Goal: Information Seeking & Learning: Learn about a topic

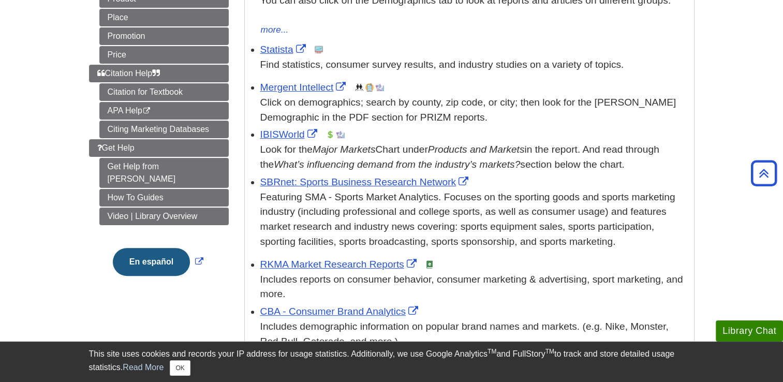
scroll to position [260, 0]
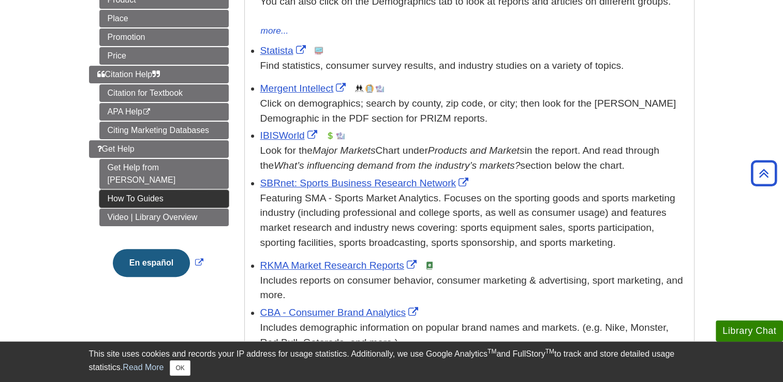
click at [164, 190] on link "How To Guides" at bounding box center [163, 199] width 129 height 18
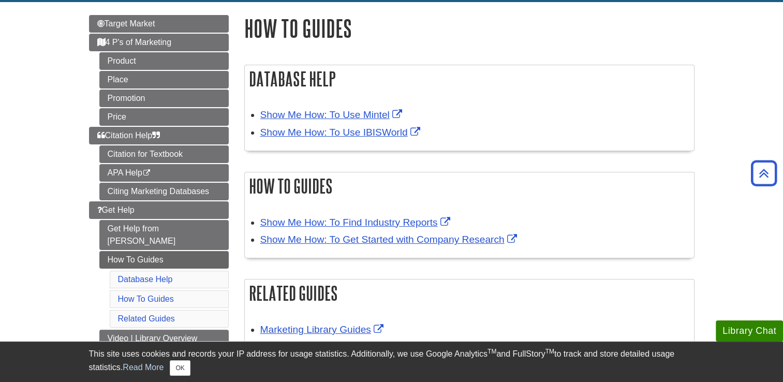
scroll to position [114, 0]
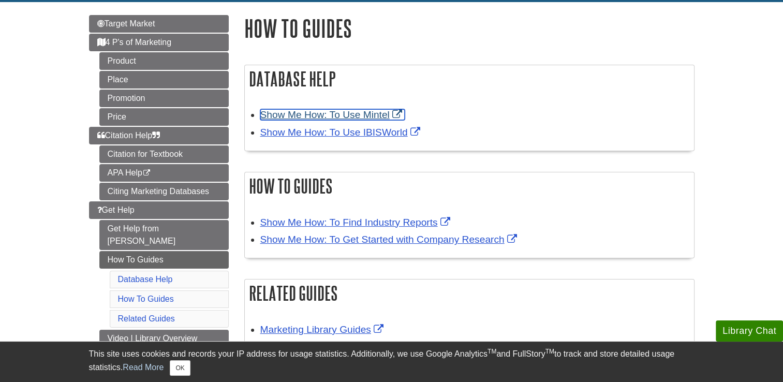
click at [321, 116] on link "Show Me How: To Use Mintel" at bounding box center [332, 114] width 144 height 11
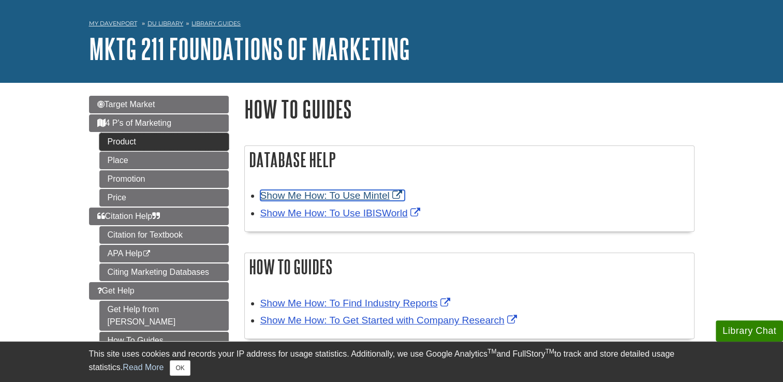
scroll to position [0, 0]
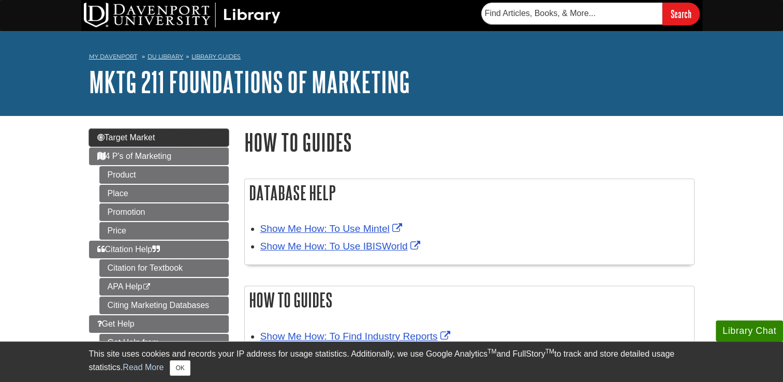
click at [145, 140] on span "Target Market" at bounding box center [126, 137] width 58 height 9
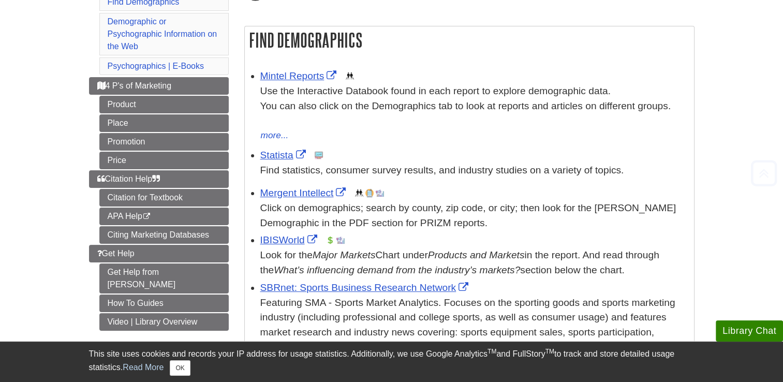
scroll to position [158, 0]
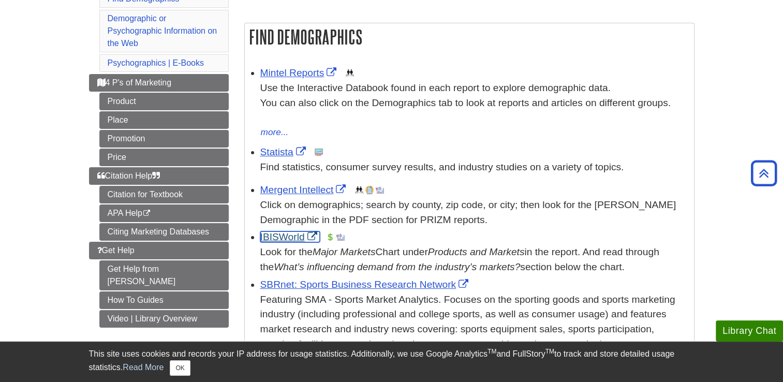
click at [285, 236] on link "IBISWorld" at bounding box center [290, 236] width 60 height 11
click at [277, 76] on link "Mintel Reports" at bounding box center [299, 72] width 79 height 11
click at [276, 154] on link "Statista" at bounding box center [284, 151] width 48 height 11
